Goal: Task Accomplishment & Management: Use online tool/utility

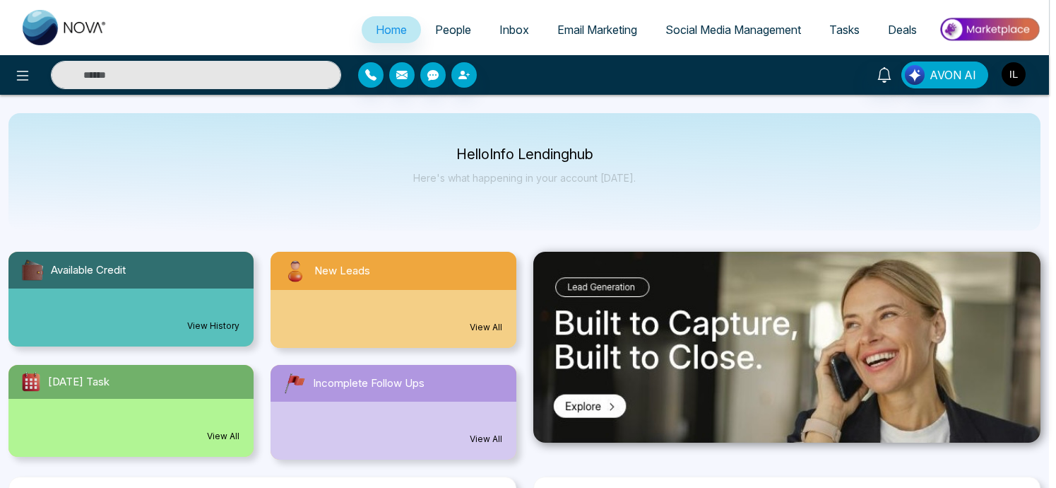
select select "*"
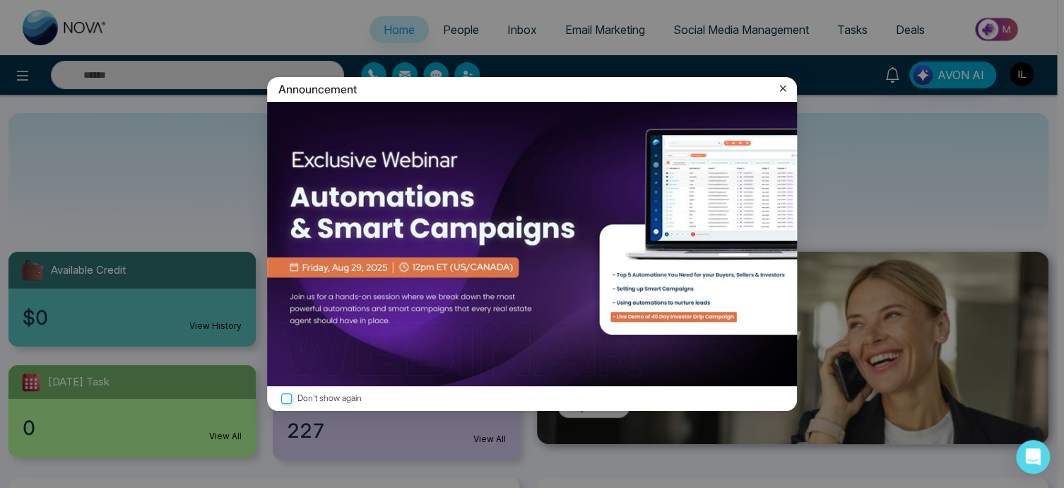
click at [783, 93] on icon at bounding box center [783, 88] width 14 height 14
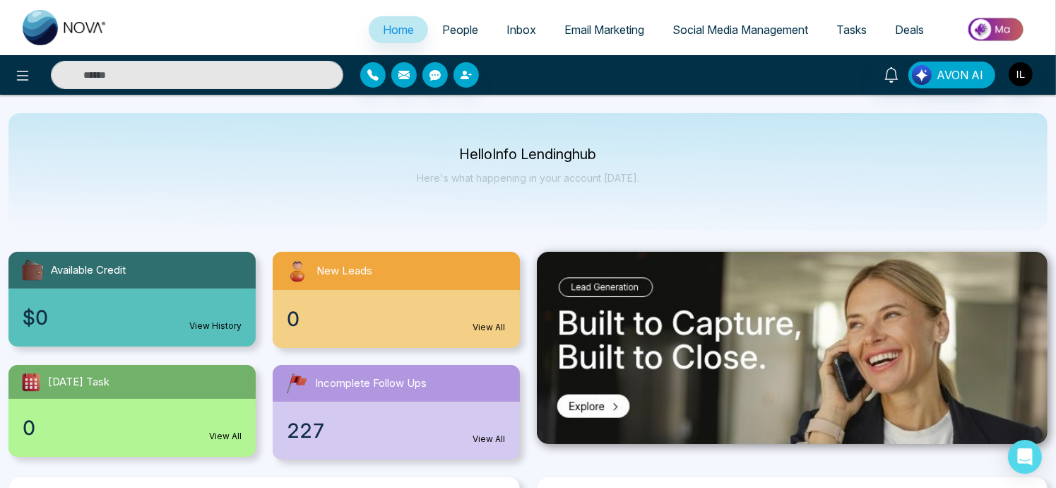
click at [633, 30] on span "Email Marketing" at bounding box center [605, 30] width 80 height 14
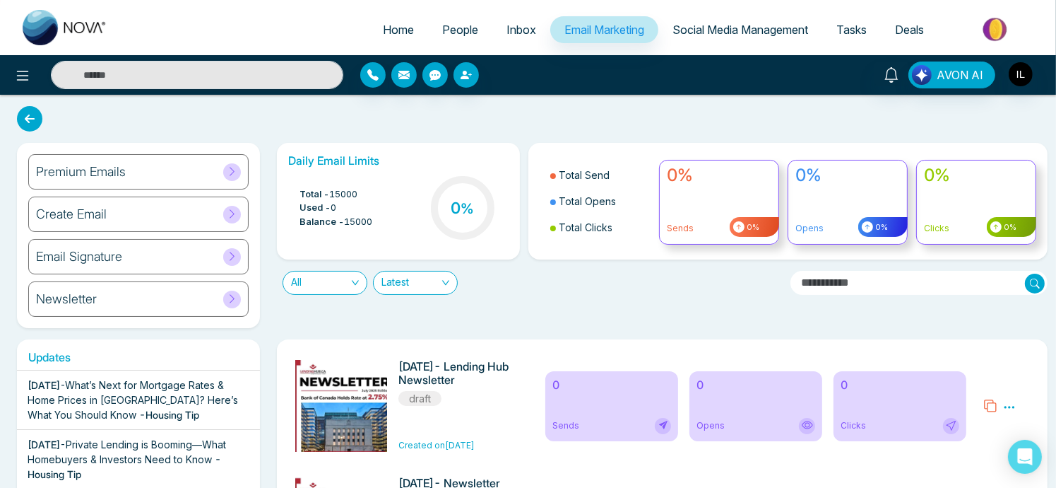
click at [232, 167] on icon at bounding box center [232, 171] width 11 height 11
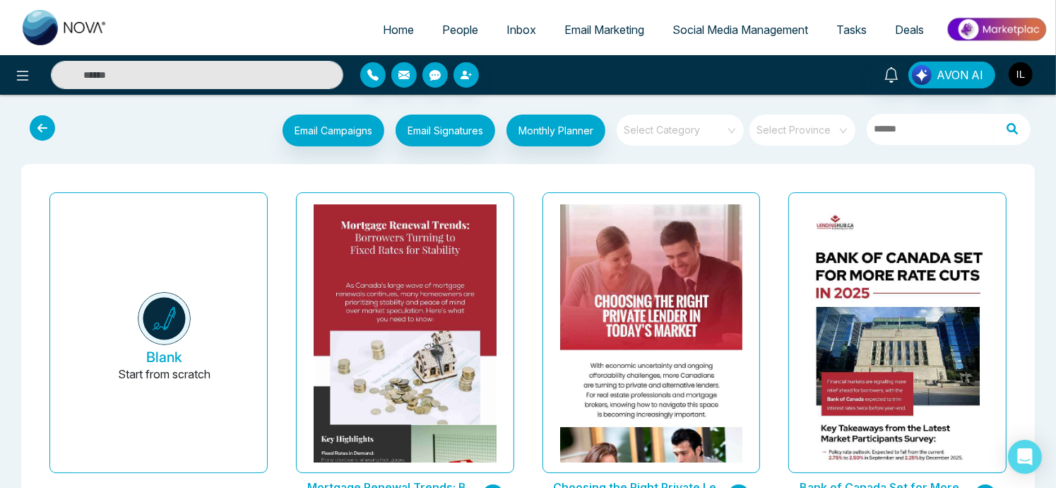
click at [724, 126] on input "search" at bounding box center [676, 124] width 102 height 21
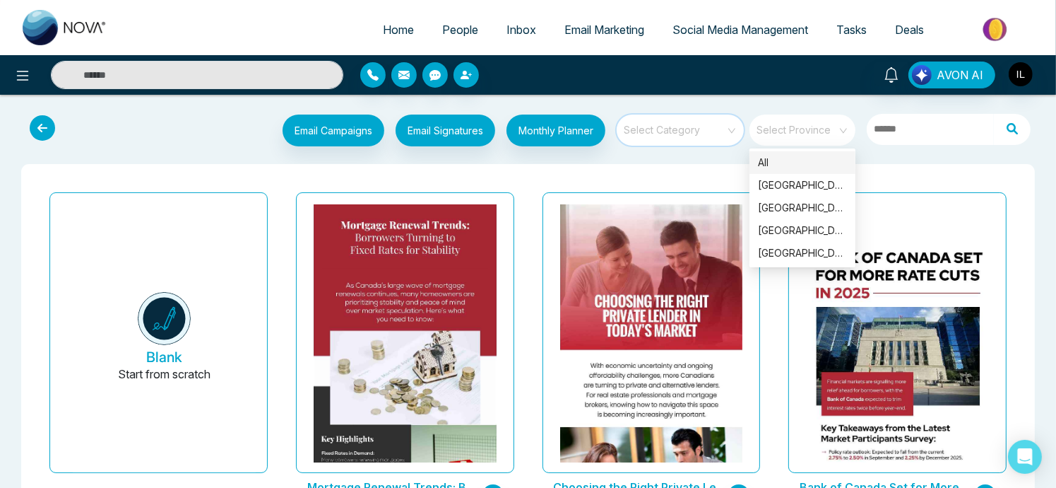
click at [803, 138] on span at bounding box center [797, 129] width 81 height 31
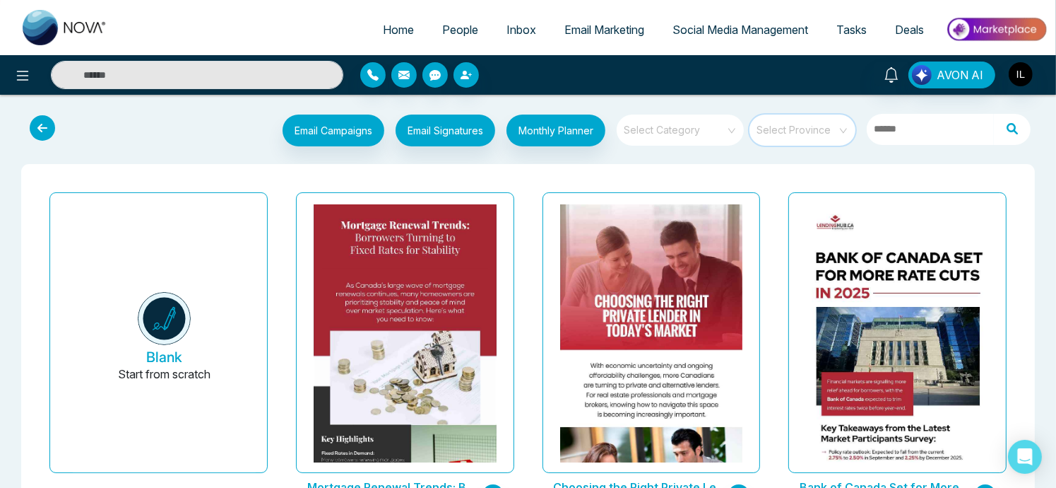
click at [689, 136] on span at bounding box center [676, 129] width 102 height 31
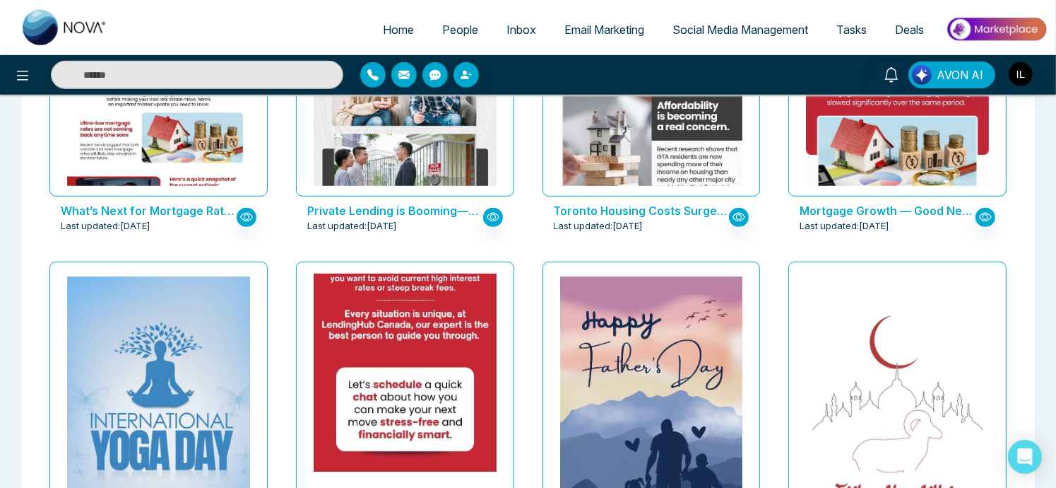
scroll to position [964, 0]
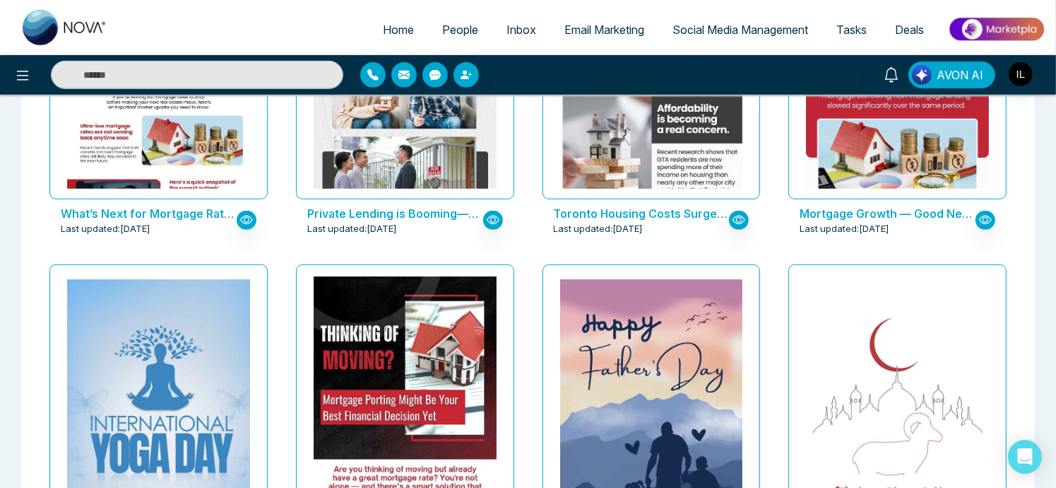
click at [529, 290] on div "Happy [DATE] Last updated: [DATE]" at bounding box center [652, 432] width 247 height 346
click at [526, 335] on div "Thinking of Moving? Mortgage Porting Might Be Your Best Financial Decision Yet …" at bounding box center [405, 432] width 247 height 346
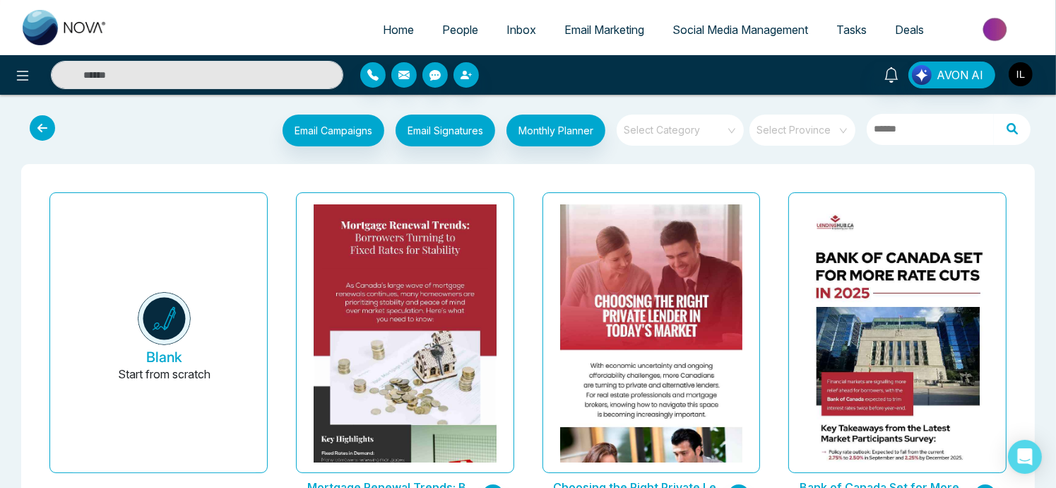
scroll to position [0, 0]
click at [726, 126] on input "search" at bounding box center [676, 124] width 102 height 21
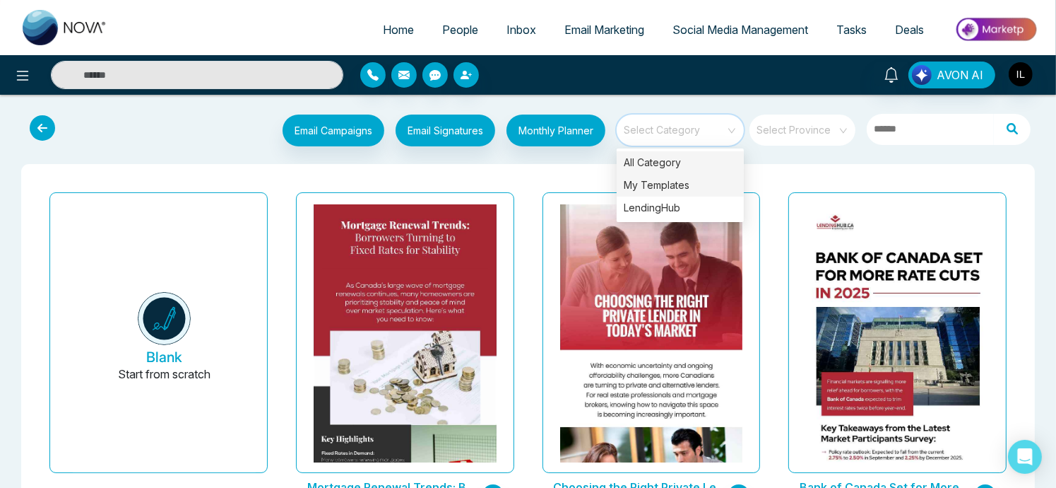
click at [666, 188] on div "My Templates" at bounding box center [680, 185] width 127 height 23
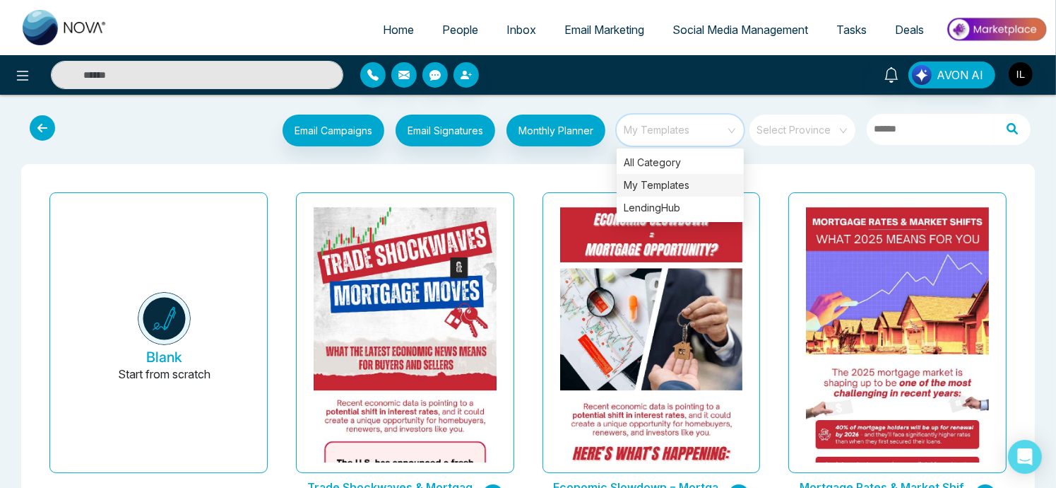
click at [776, 196] on div "Mortgage Rates & Market Shifts - What 2025 Means for You Last updated: [DATE]" at bounding box center [897, 360] width 247 height 346
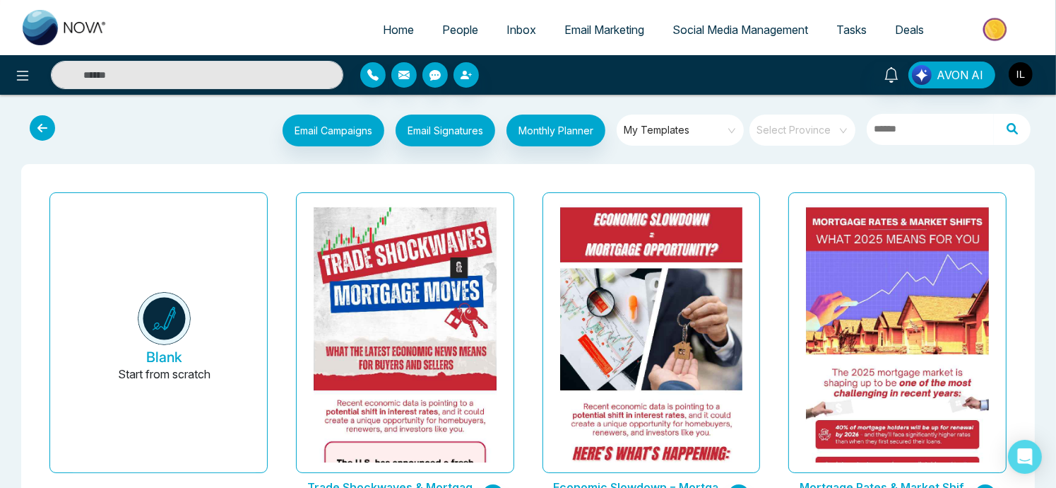
click at [706, 129] on span "My Templates" at bounding box center [681, 129] width 115 height 21
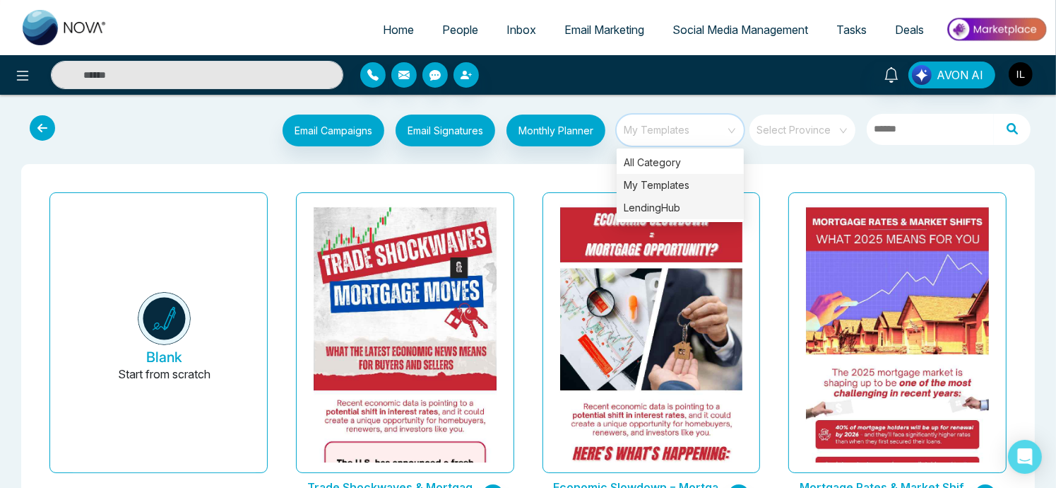
click at [672, 212] on div "LendingHub" at bounding box center [680, 207] width 127 height 23
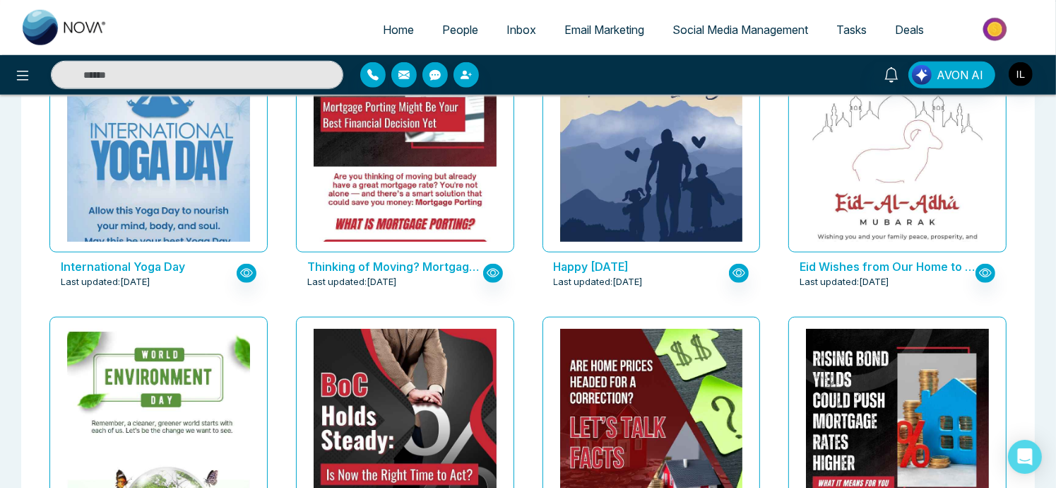
scroll to position [1255, 0]
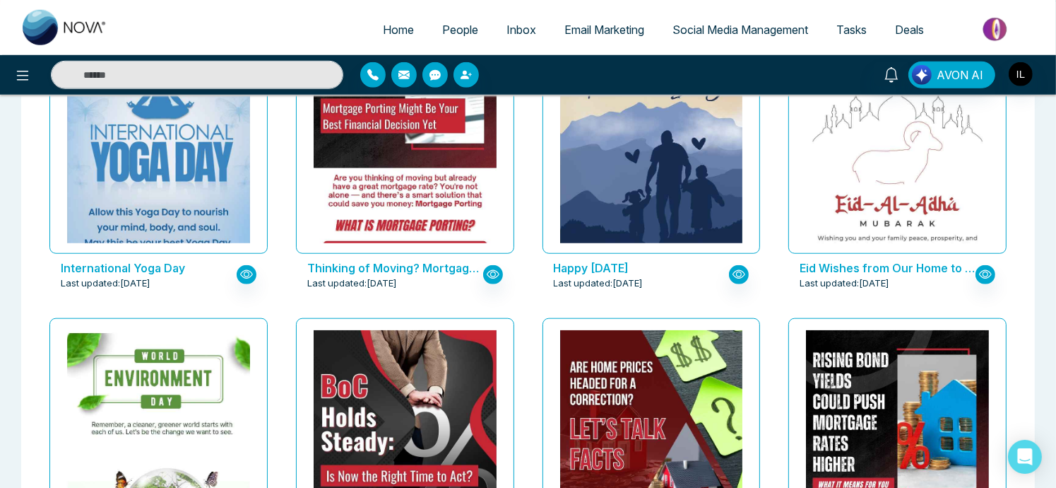
click at [35, 234] on div "International Yoga Day Last updated: [DATE]" at bounding box center [158, 140] width 247 height 346
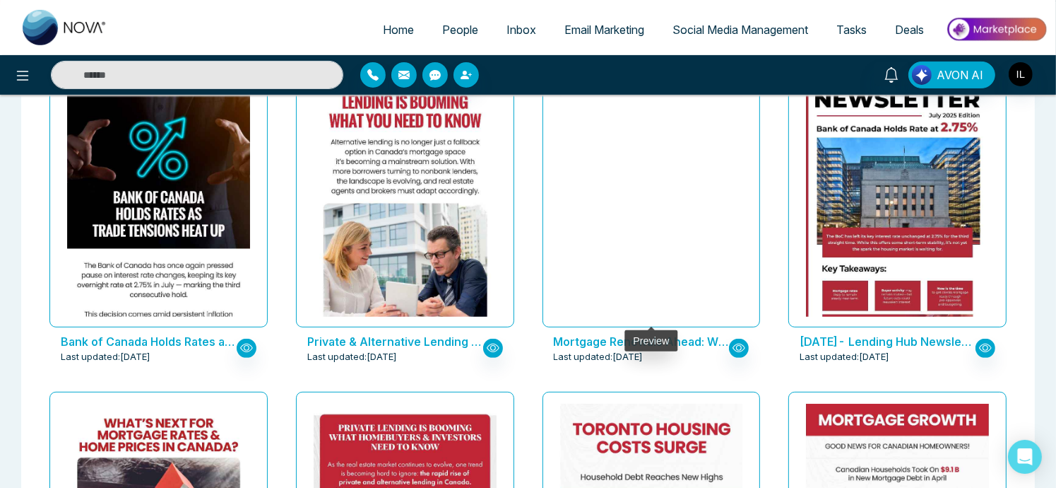
scroll to position [141, 0]
